Goal: Transaction & Acquisition: Purchase product/service

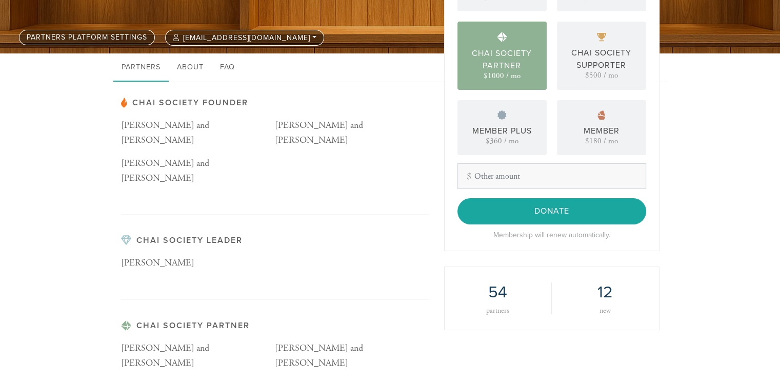
scroll to position [154, 0]
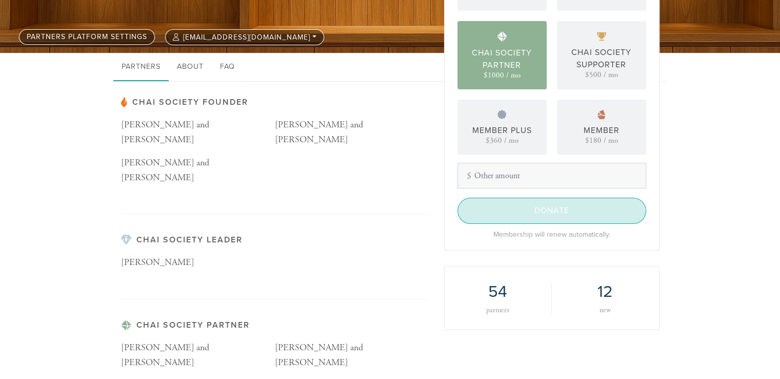
click at [550, 214] on input "Donate" at bounding box center [552, 210] width 189 height 26
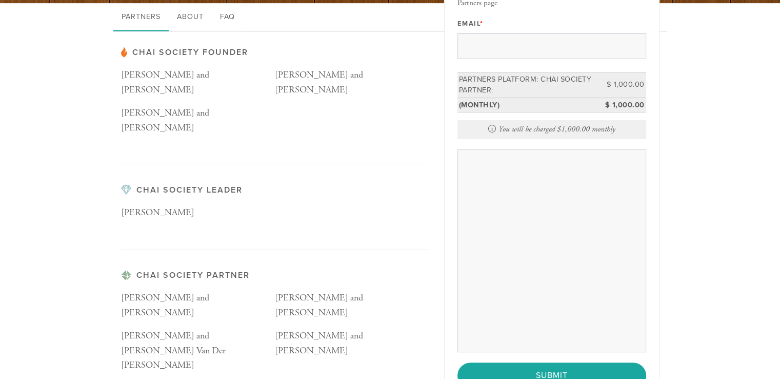
scroll to position [308, 0]
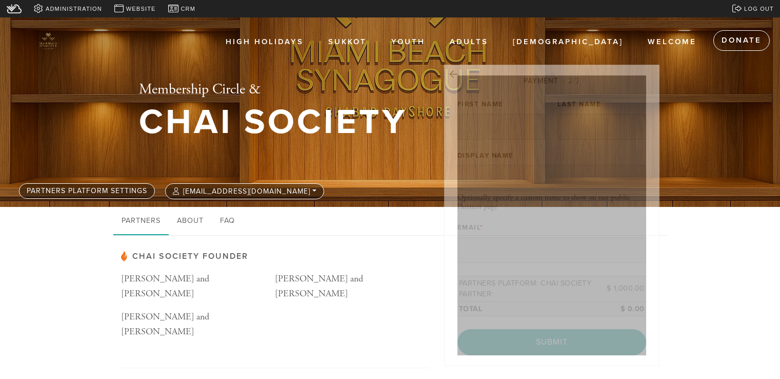
scroll to position [308, 0]
